Goal: Task Accomplishment & Management: Use online tool/utility

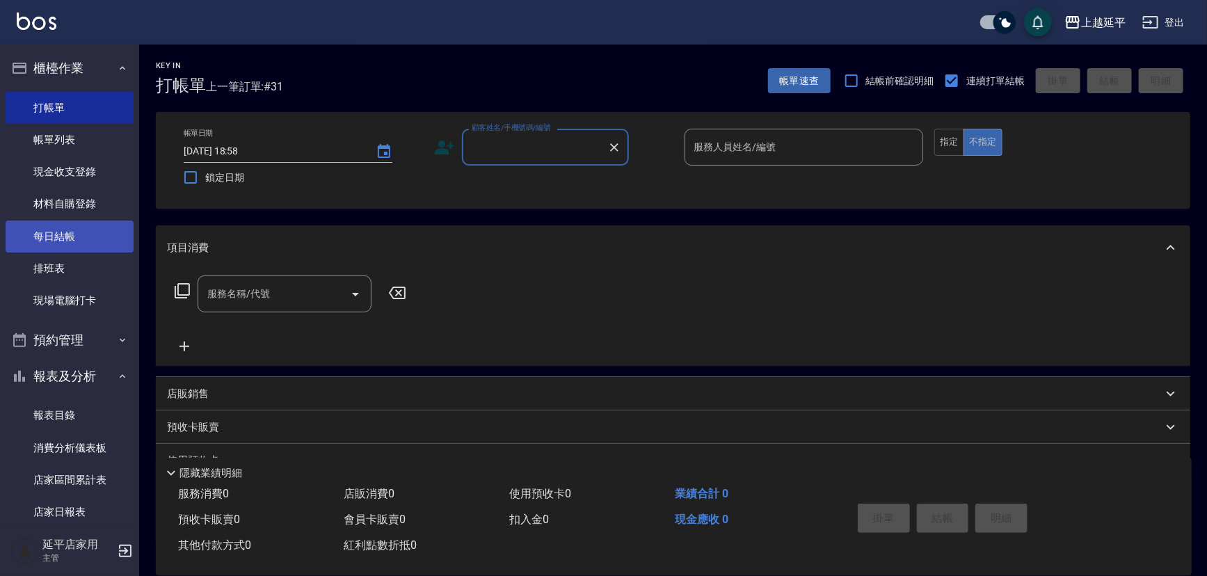
click at [56, 231] on link "每日結帳" at bounding box center [70, 237] width 128 height 32
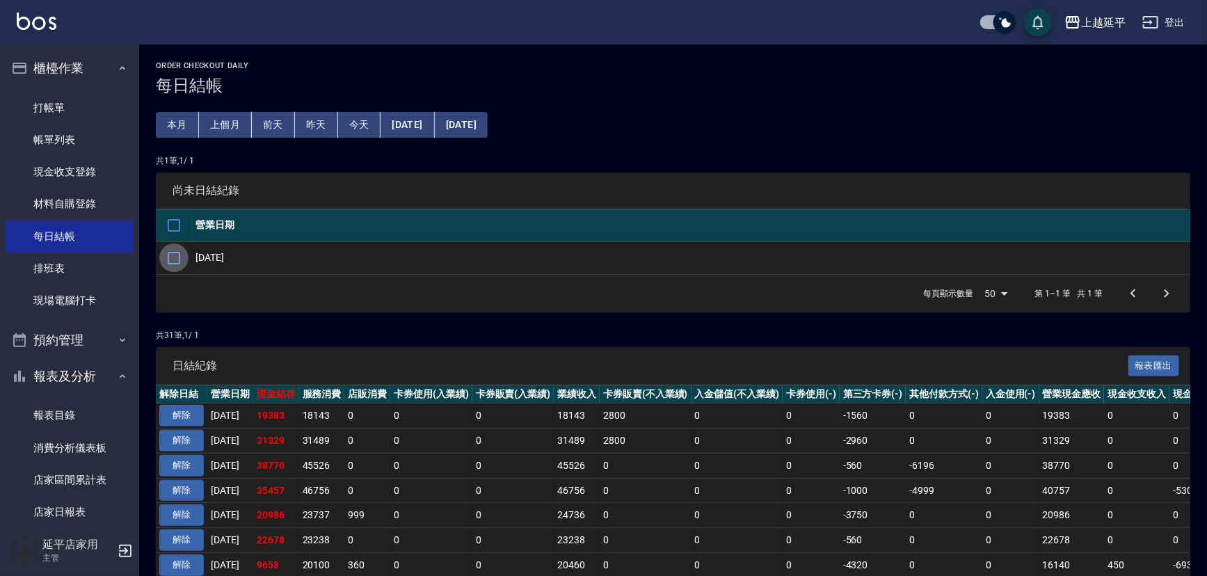
click at [179, 257] on input "checkbox" at bounding box center [173, 257] width 29 height 29
checkbox input "true"
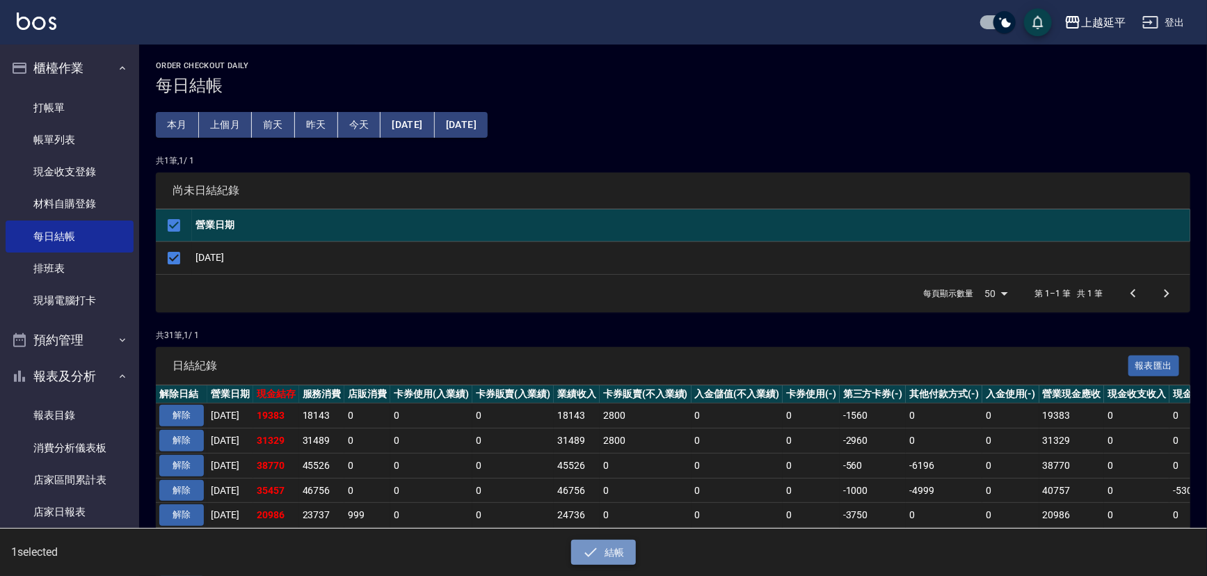
click at [613, 546] on button "結帳" at bounding box center [603, 553] width 65 height 26
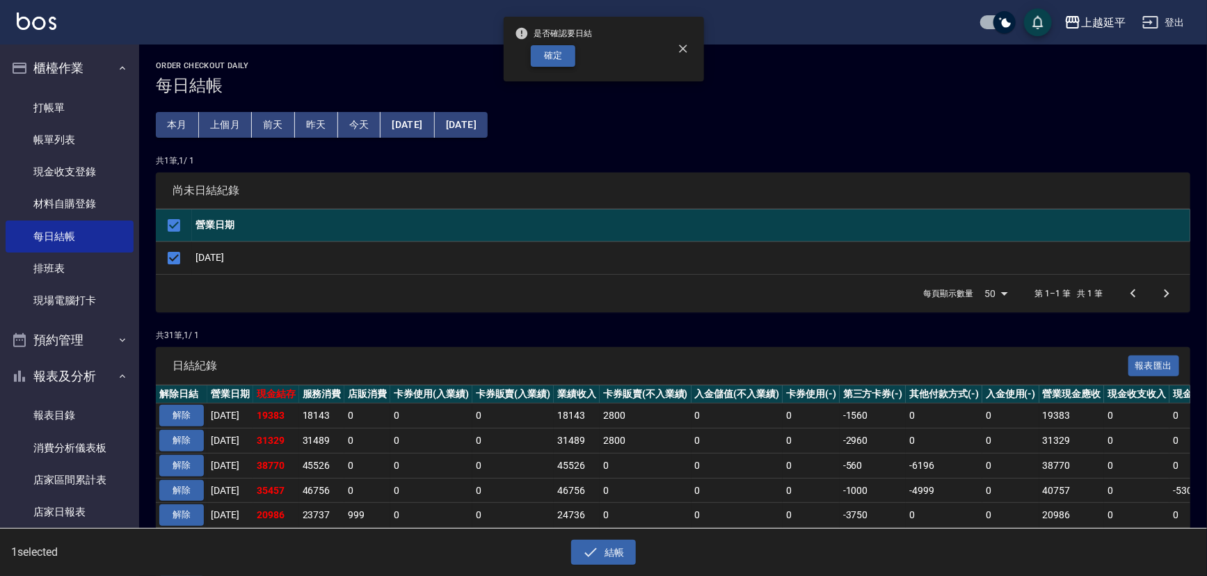
click at [549, 63] on button "確定" at bounding box center [553, 56] width 45 height 22
checkbox input "false"
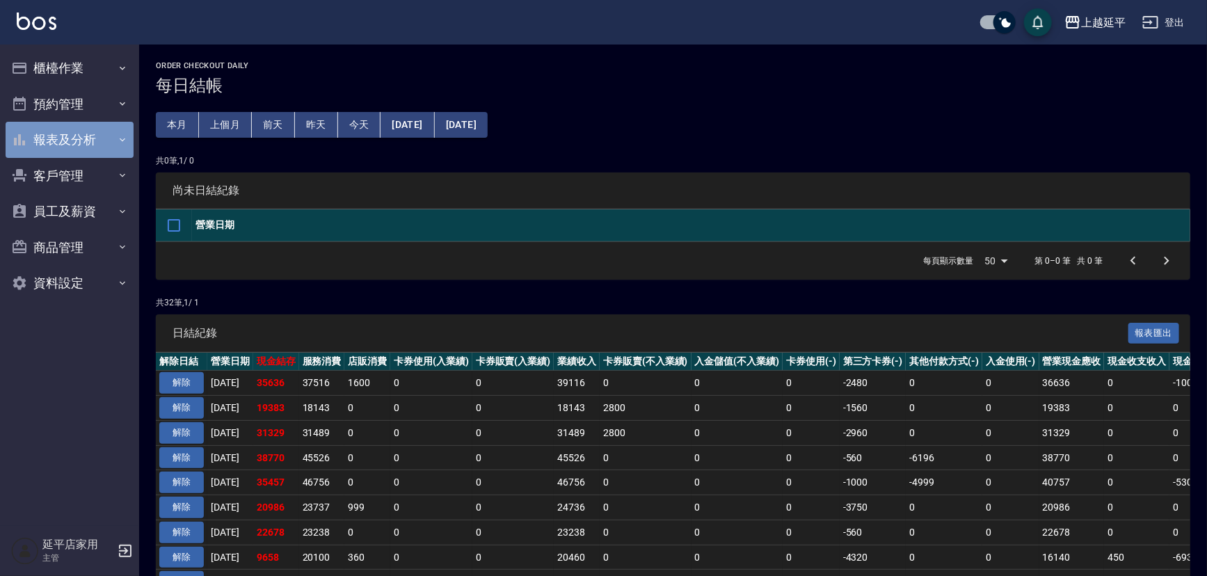
click at [79, 139] on button "報表及分析" at bounding box center [70, 140] width 128 height 36
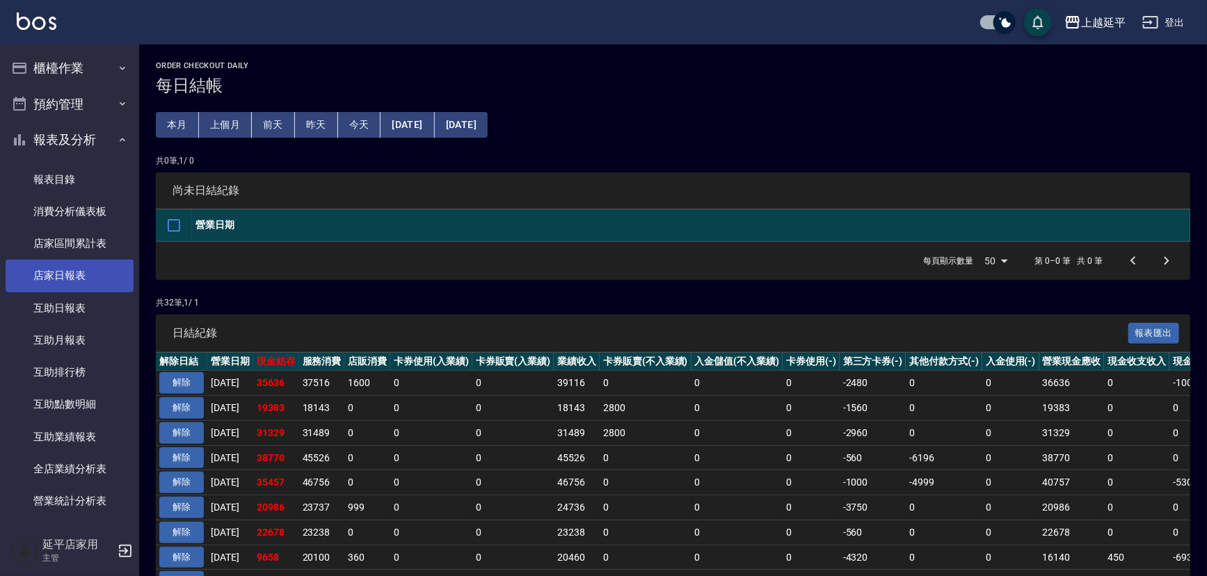
click at [76, 277] on link "店家日報表" at bounding box center [70, 275] width 128 height 32
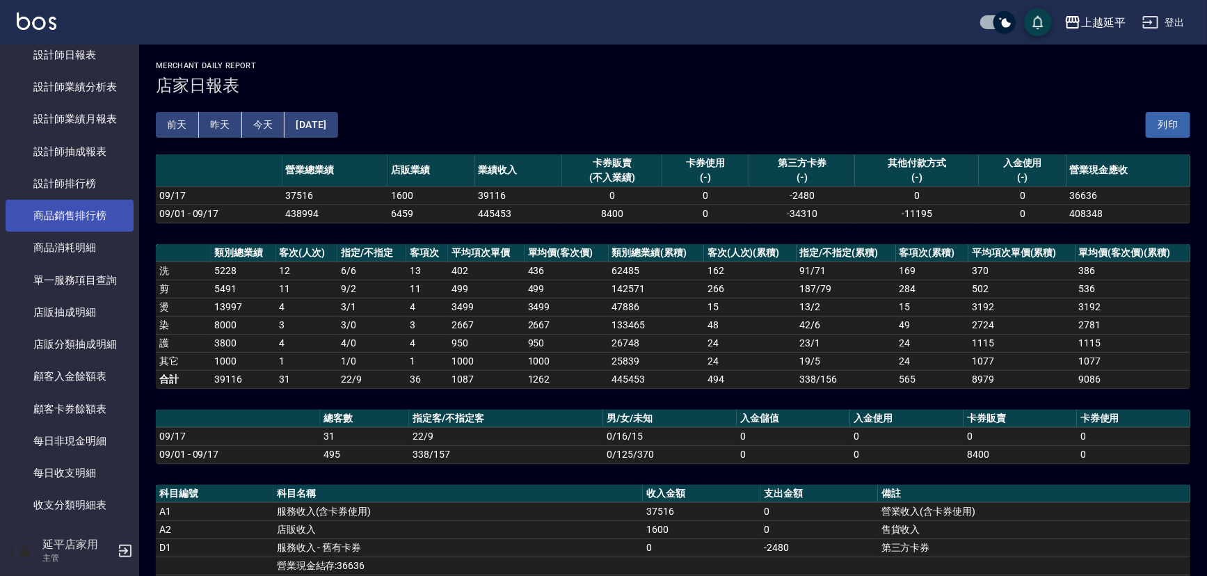
scroll to position [421, 0]
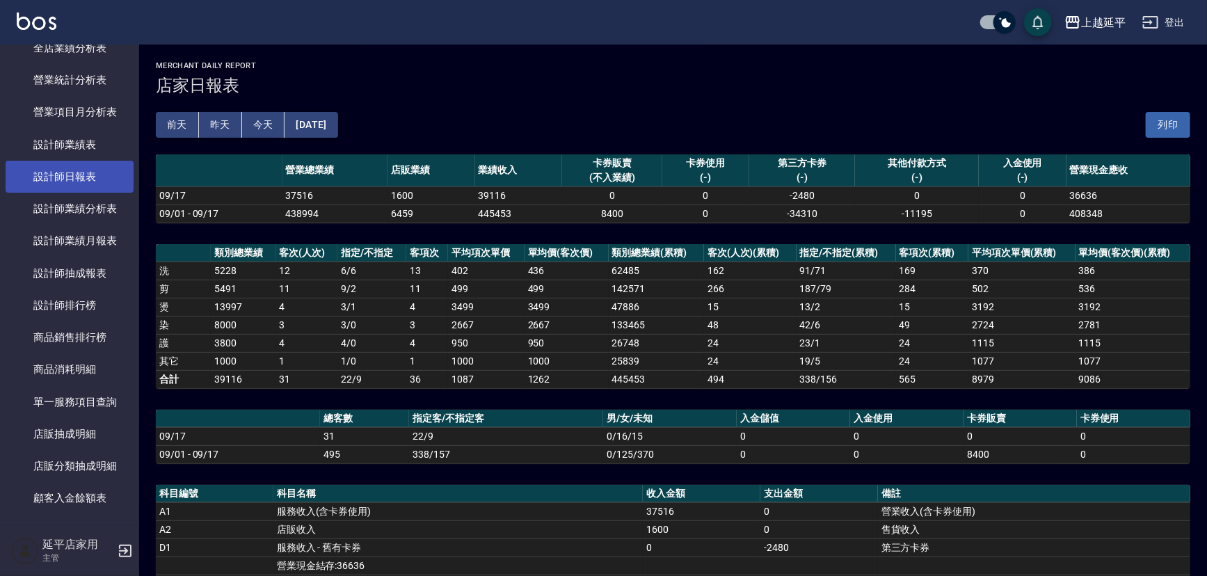
click at [61, 177] on link "設計師日報表" at bounding box center [70, 177] width 128 height 32
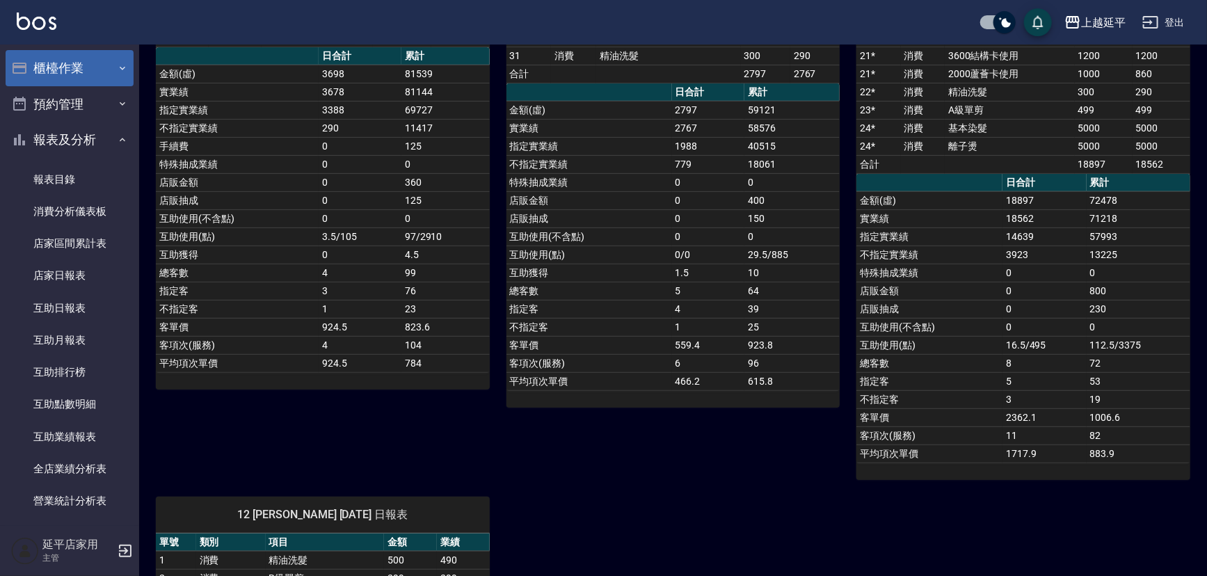
click at [59, 67] on button "櫃檯作業" at bounding box center [70, 68] width 128 height 36
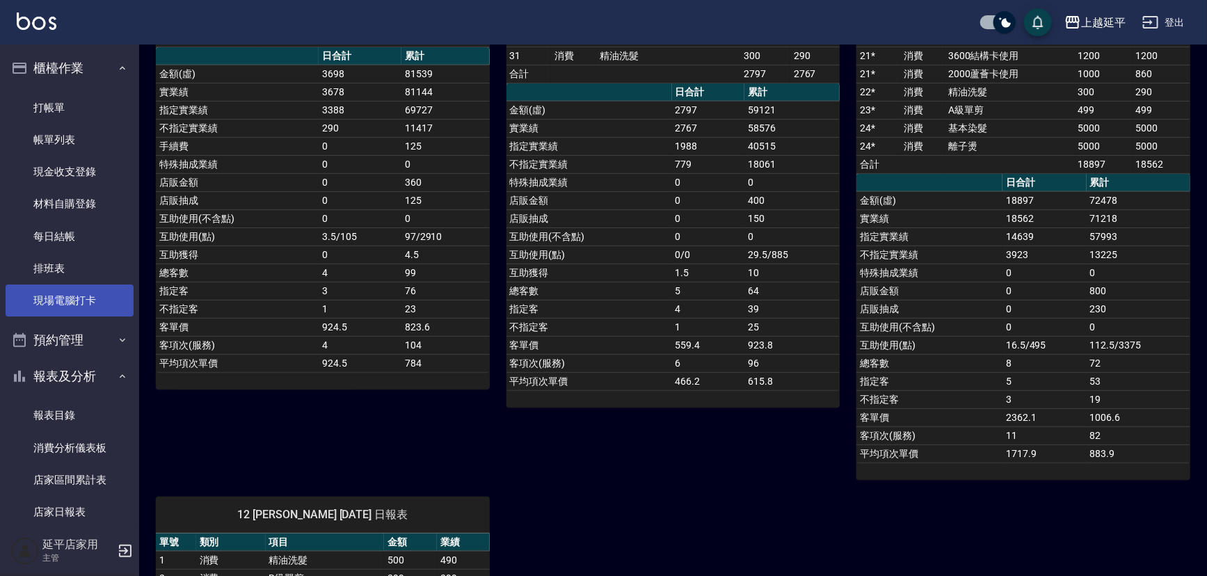
click at [74, 298] on link "現場電腦打卡" at bounding box center [70, 301] width 128 height 32
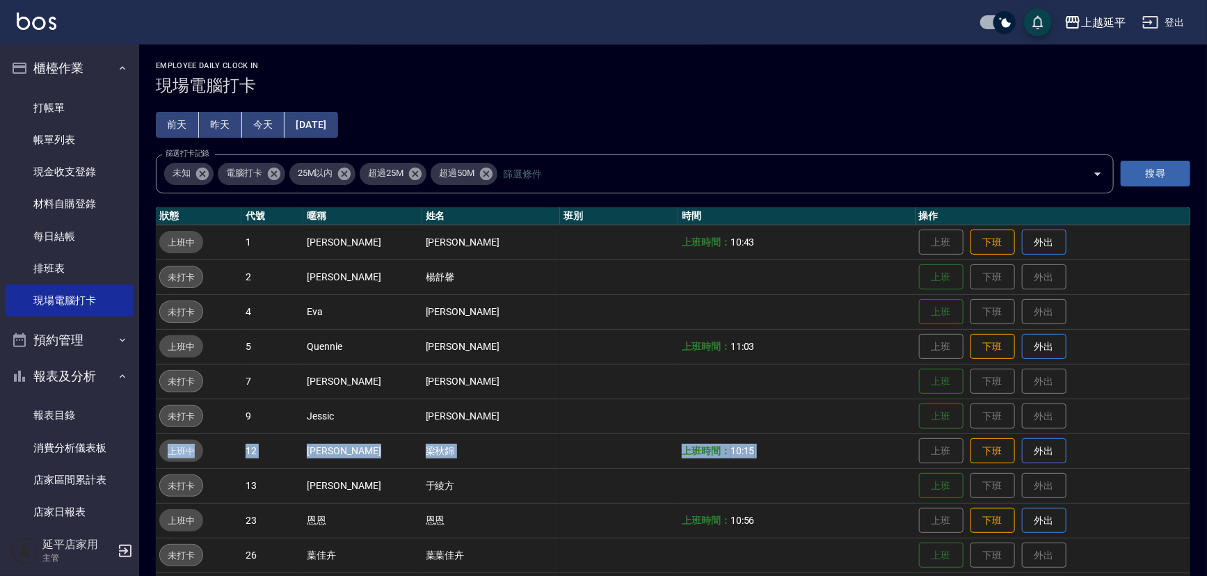
click at [966, 427] on tbody "上班中 1 [PERSON_NAME] 上班時間： 10:43 上班 下班 外出 未打卡 2 [PERSON_NAME] 上班 下班 外出 未打卡 4 [PE…" at bounding box center [673, 503] width 1034 height 557
click at [975, 243] on button "下班" at bounding box center [992, 242] width 45 height 24
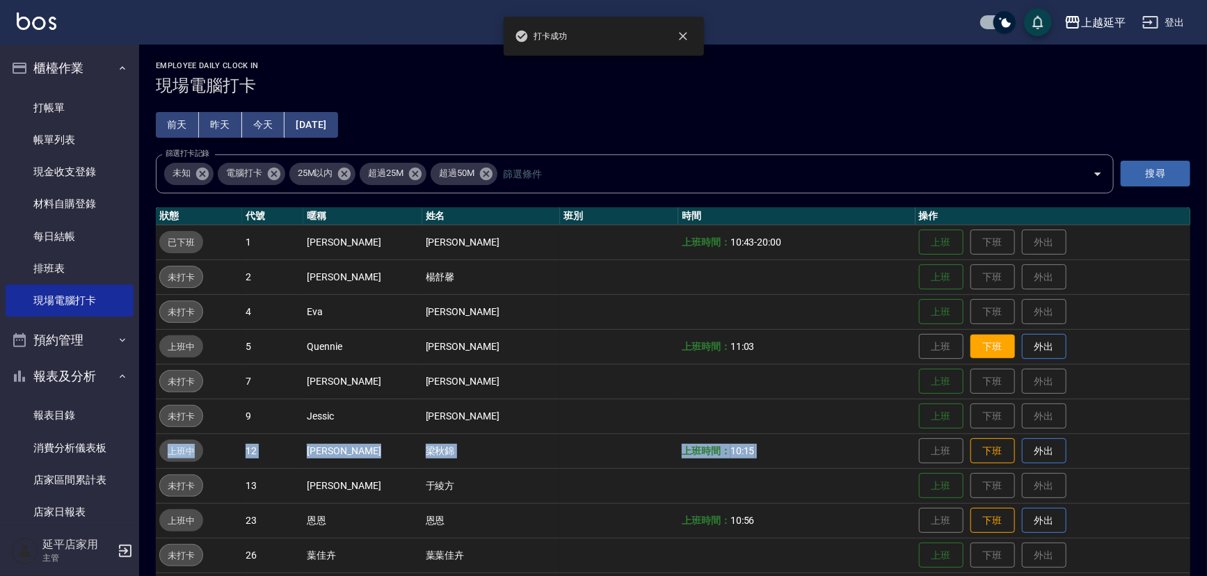
click at [978, 347] on button "下班" at bounding box center [992, 347] width 45 height 24
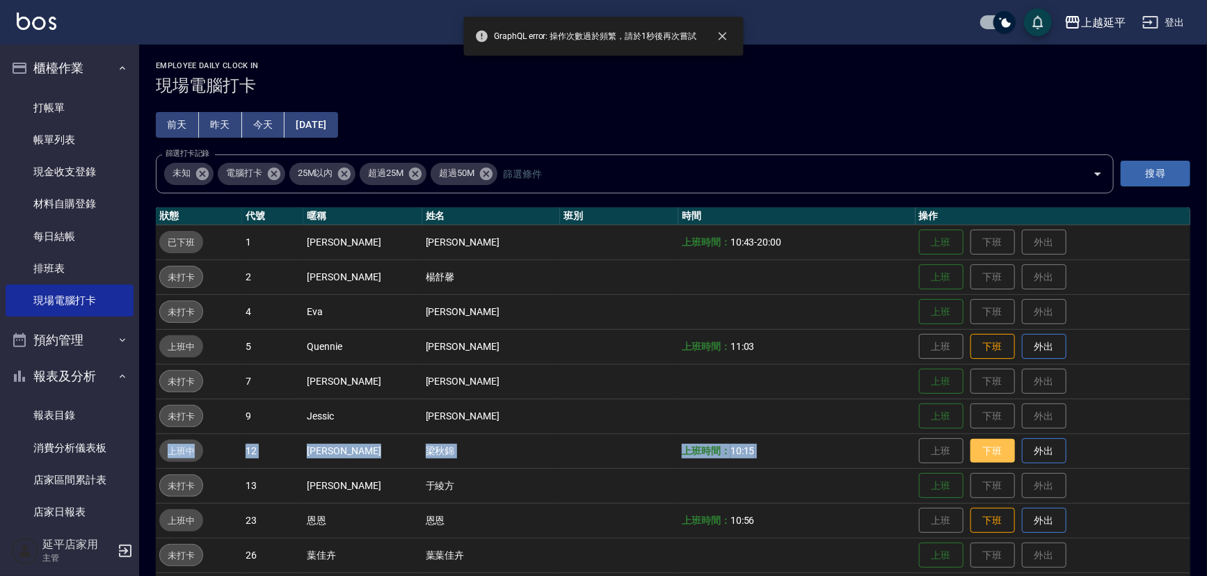
click at [980, 445] on button "下班" at bounding box center [992, 451] width 45 height 24
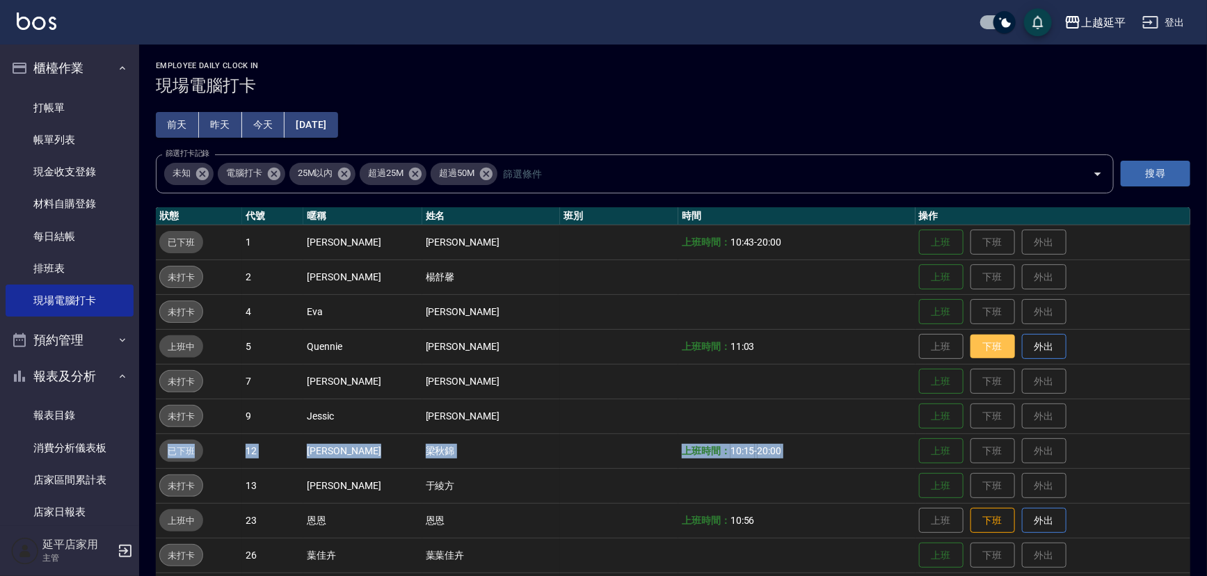
click at [974, 339] on button "下班" at bounding box center [992, 347] width 45 height 24
click at [989, 520] on button "下班" at bounding box center [992, 521] width 45 height 24
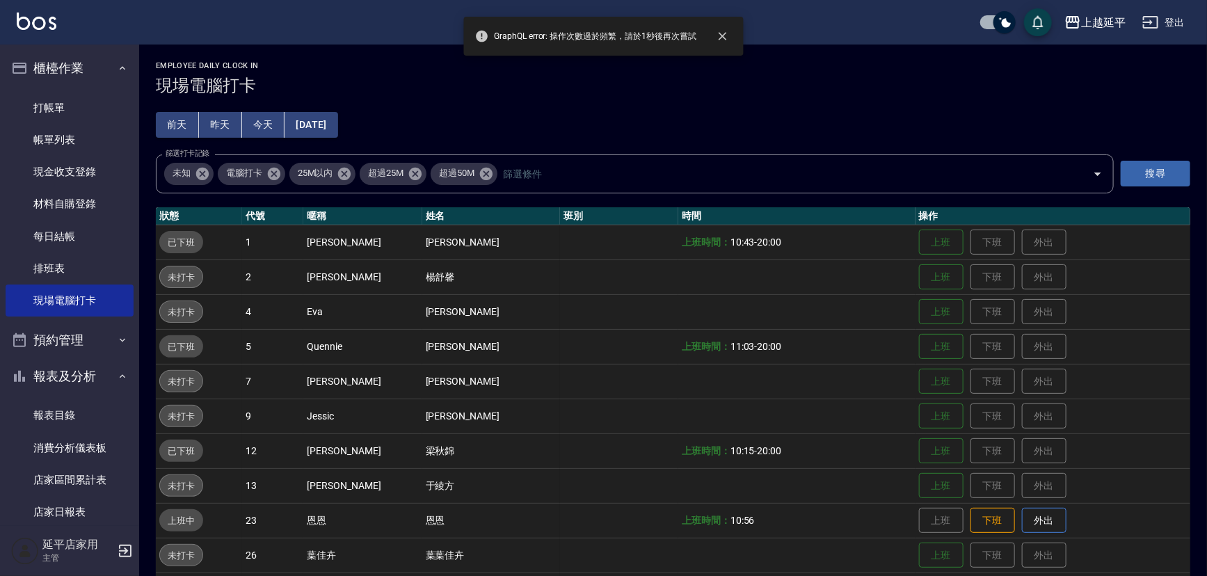
click at [990, 352] on td "上班 下班 外出" at bounding box center [1053, 346] width 275 height 35
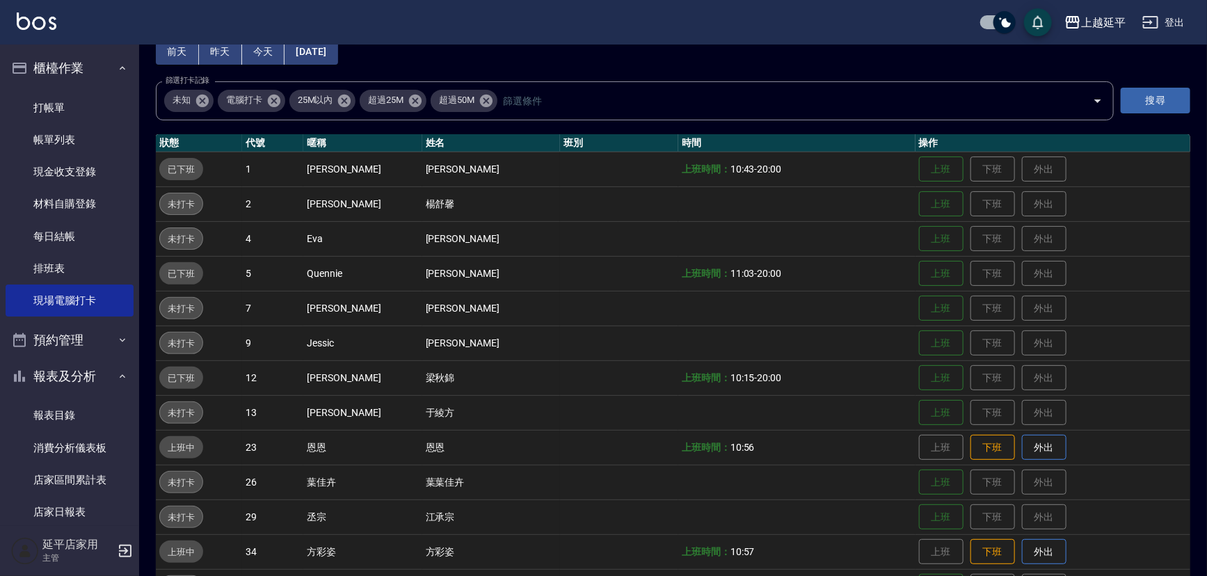
scroll to position [126, 0]
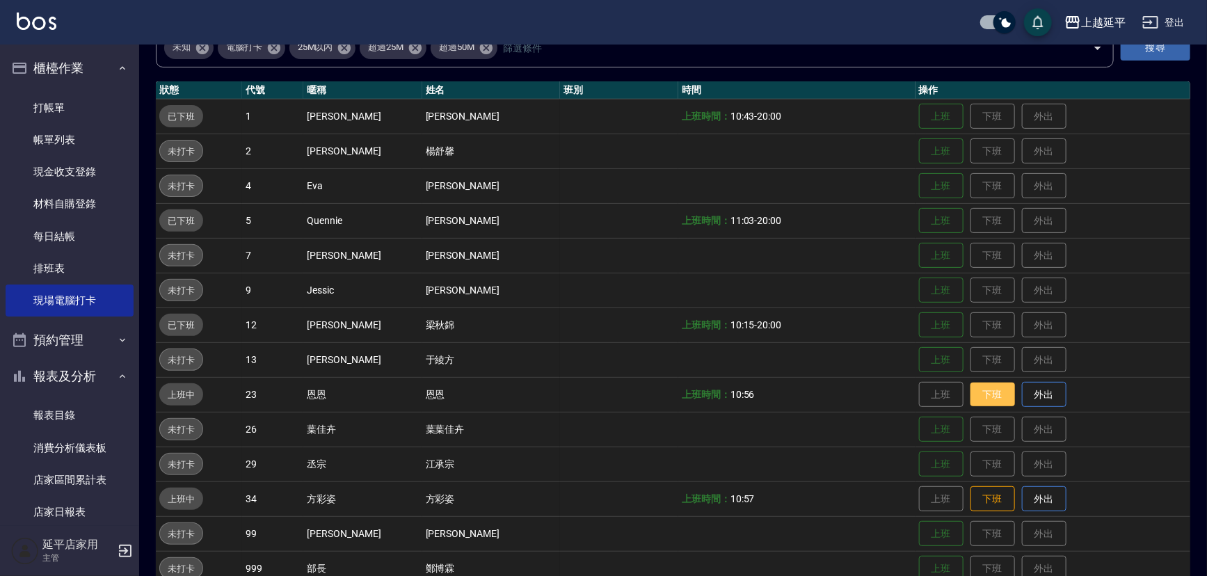
click at [973, 395] on button "下班" at bounding box center [992, 395] width 45 height 24
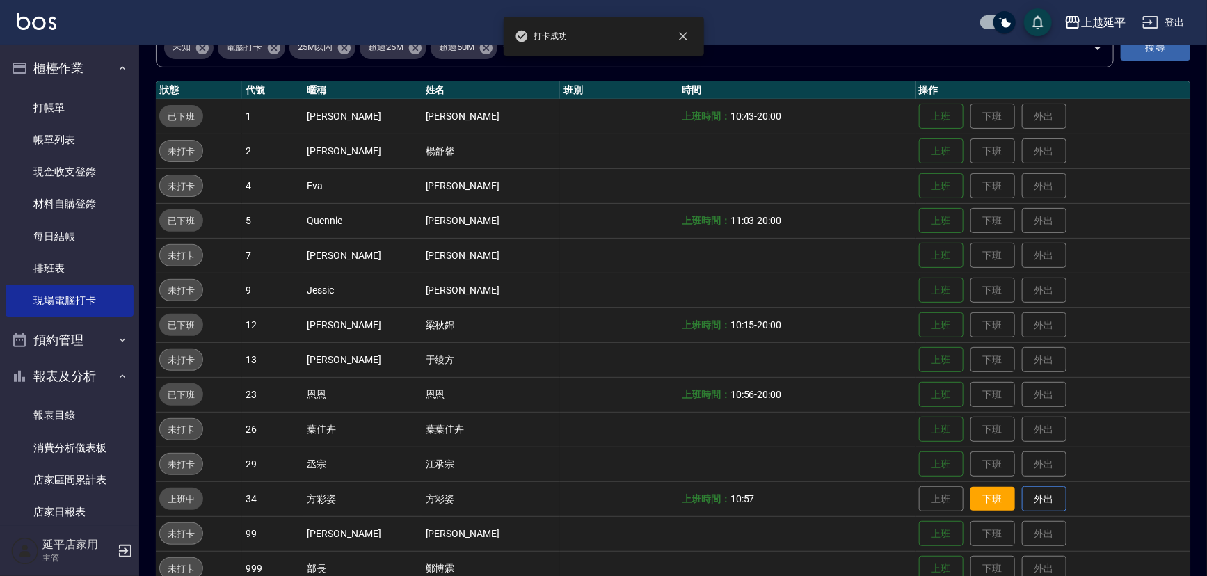
click at [975, 495] on button "下班" at bounding box center [992, 499] width 45 height 24
